Goal: Information Seeking & Learning: Learn about a topic

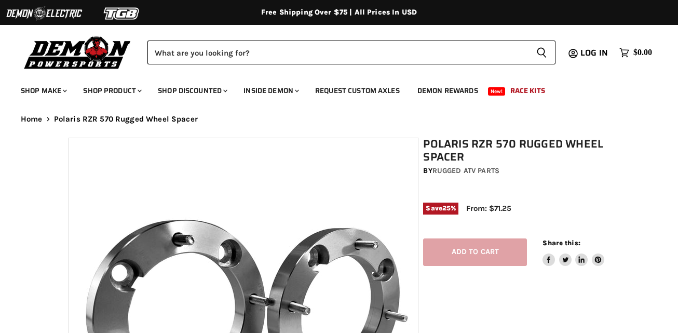
select select "******"
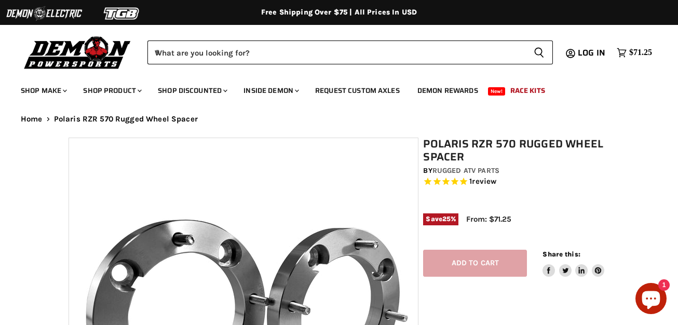
select select "******"
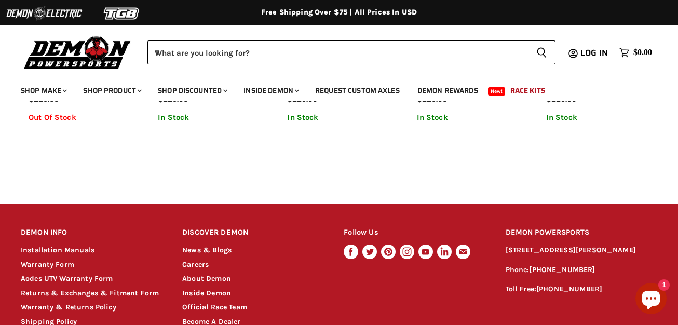
scroll to position [1103, 0]
